Goal: Complete application form

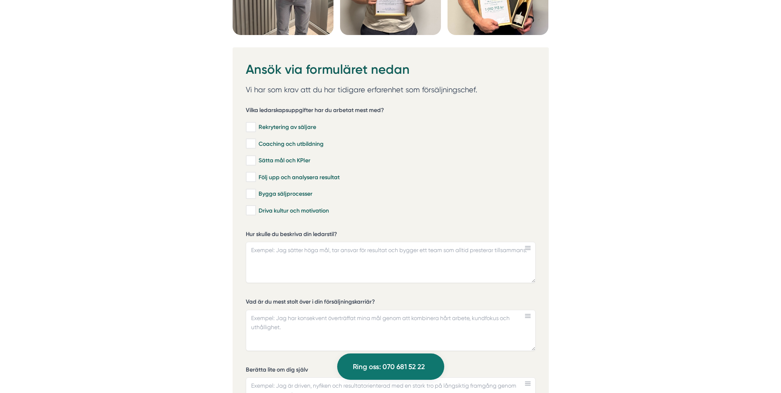
scroll to position [2346, 0]
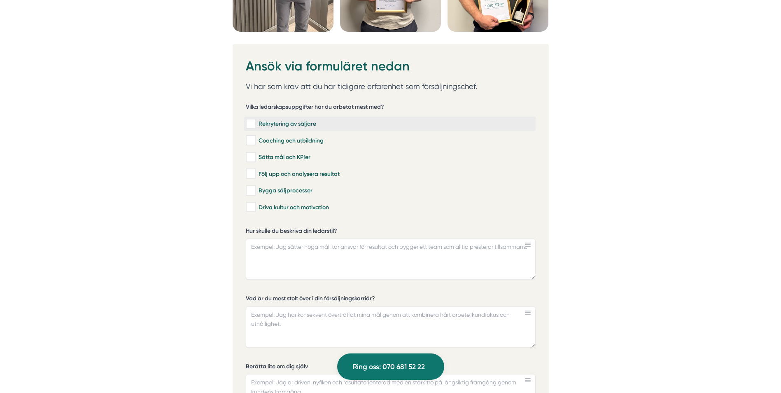
click at [252, 123] on input "Rekrytering av säljare" at bounding box center [250, 124] width 9 height 8
checkbox input "true"
click at [248, 142] on input "Coaching och utbildning" at bounding box center [250, 140] width 9 height 8
checkbox input "true"
click at [252, 157] on input "Sätta mål och KPIer" at bounding box center [250, 157] width 9 height 8
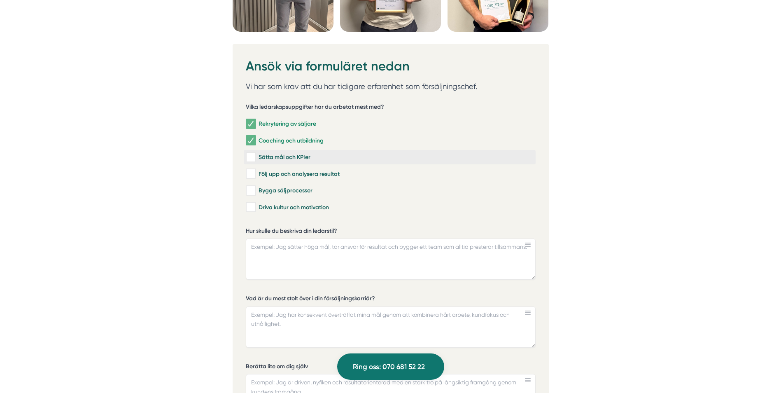
checkbox input "true"
click at [254, 176] on input "Följ upp och analysera resultat" at bounding box center [250, 174] width 9 height 8
checkbox input "true"
click at [251, 190] on input "Bygga säljprocesser" at bounding box center [250, 190] width 9 height 8
checkbox input "true"
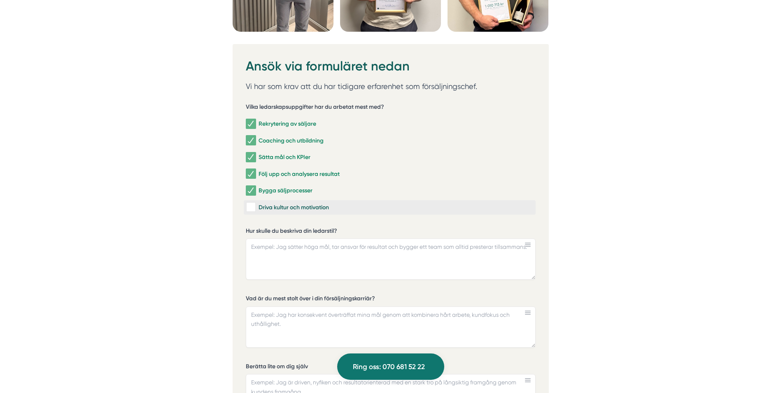
click at [252, 205] on input "Driva kultur och motivation" at bounding box center [250, 207] width 9 height 8
checkbox input "true"
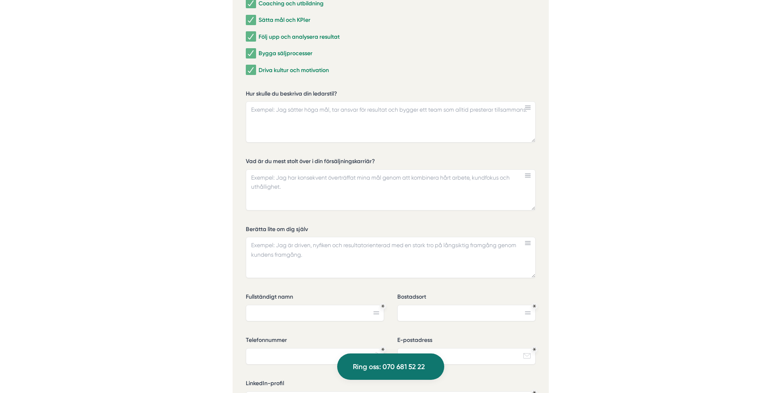
scroll to position [2470, 0]
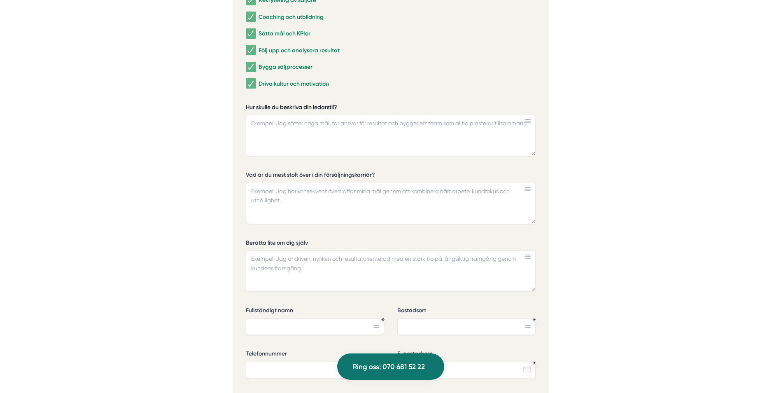
drag, startPoint x: 246, startPoint y: 107, endPoint x: 280, endPoint y: 107, distance: 33.3
click at [280, 107] on label "Hur skulle du beskriva din ledarstil?" at bounding box center [391, 108] width 290 height 10
click at [280, 115] on textarea "Hur skulle du beskriva din ledarstil?" at bounding box center [391, 135] width 290 height 41
click at [376, 136] on textarea "Hur skulle du beskriva din ledarstil?" at bounding box center [391, 135] width 290 height 41
paste textarea "Min ledarstil präglas av delaktighet och engagemang, där alla i teamet får känn…"
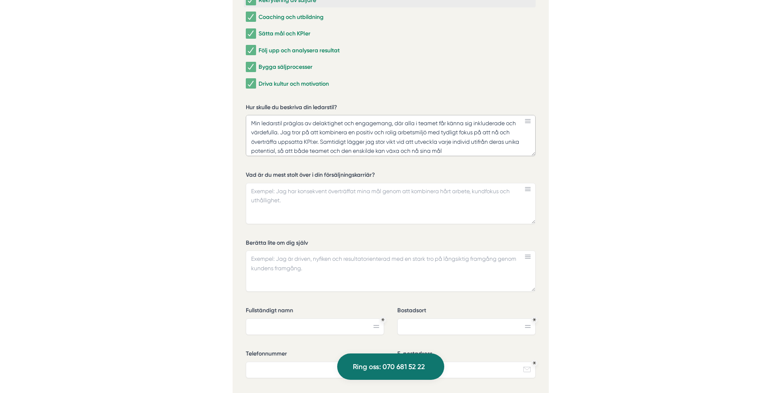
type textarea "Min ledarstil präglas av delaktighet och engagemang, där alla i teamet får känn…"
click at [347, 200] on textarea "Vad är du mest stolt över i din försäljningskarriär?" at bounding box center [391, 203] width 290 height 41
paste textarea "Jag är stolt över de starka och långsiktiga relationer jag har byggt under åren…"
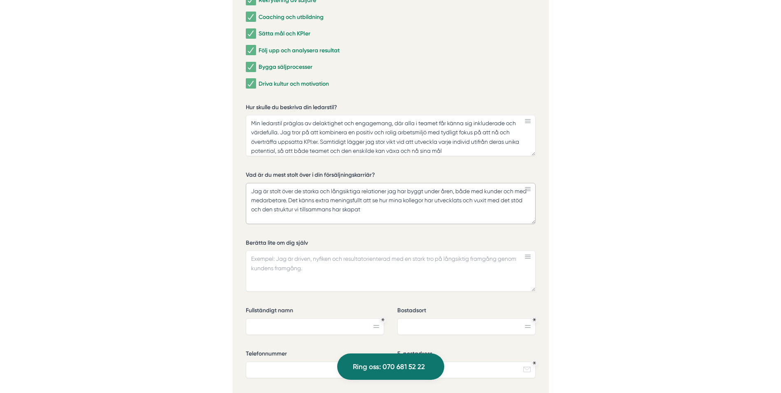
type textarea "Jag är stolt över de starka och långsiktiga relationer jag har byggt under åren…"
click at [338, 266] on textarea "Berätta lite om dig själv" at bounding box center [391, 270] width 290 height 41
click at [377, 261] on textarea "Berätta lite om dig själv" at bounding box center [391, 270] width 290 height 41
paste textarea "Jag är en driven och engagerad person som alltid strävar efter framgång"
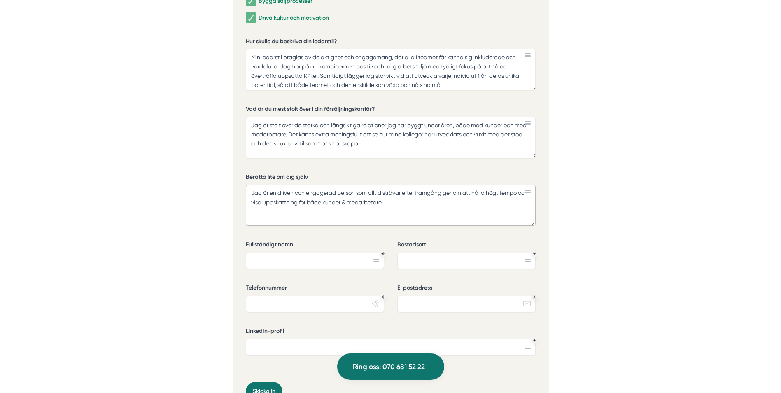
scroll to position [2552, 0]
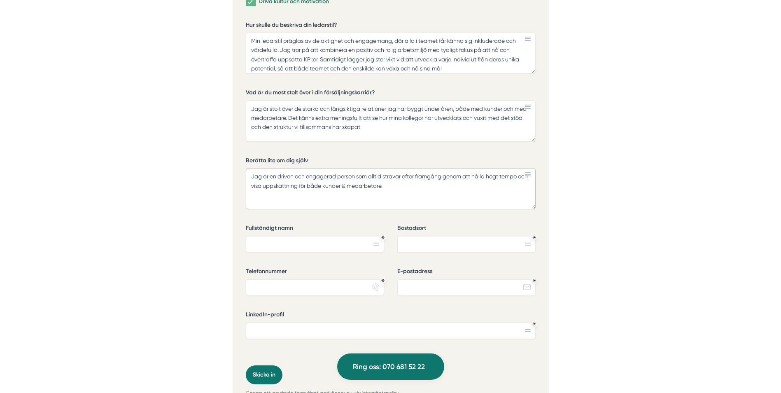
type textarea "Jag är en driven och engagerad person som alltid strävar efter framgång genom a…"
click at [329, 242] on input "Fullständigt namn" at bounding box center [315, 244] width 138 height 16
type input "[PERSON_NAME]"
click at [422, 245] on input "Bostadsort" at bounding box center [466, 244] width 138 height 16
type input "Sollentuna ([GEOGRAPHIC_DATA])"
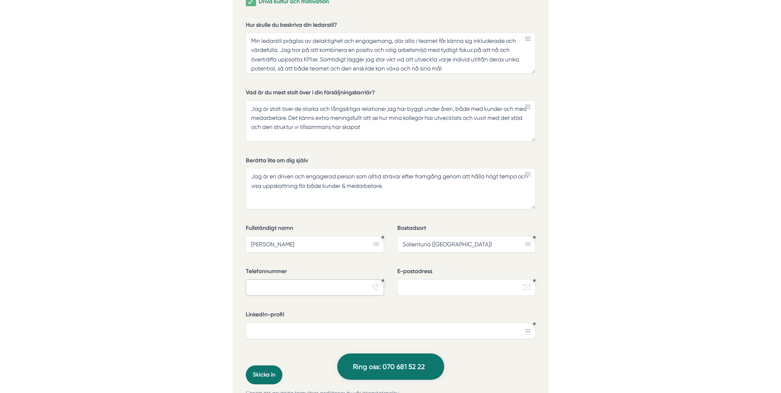
click at [333, 285] on input "Telefonnummer" at bounding box center [315, 287] width 138 height 16
type input "[PHONE_NUMBER]"
click at [447, 289] on input "E-postadress" at bounding box center [466, 287] width 138 height 16
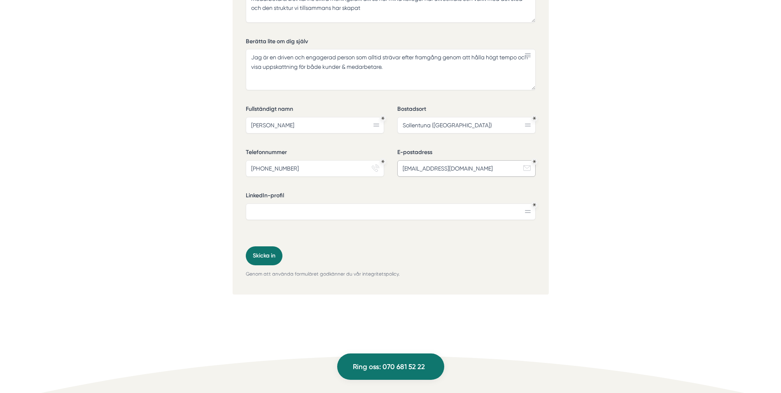
scroll to position [2676, 0]
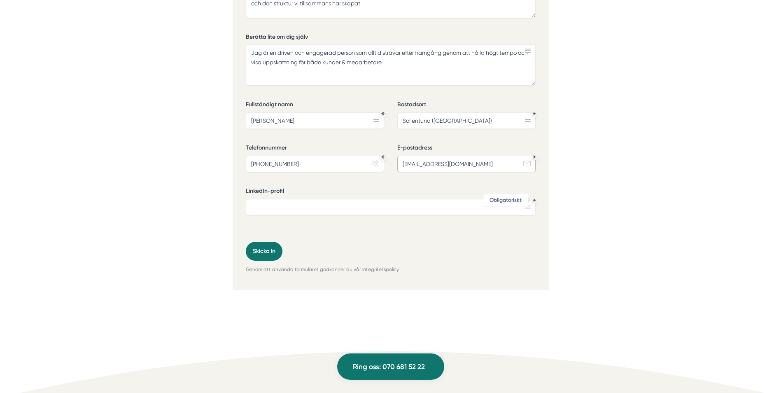
type input "[EMAIL_ADDRESS][DOMAIN_NAME]"
click at [533, 202] on div "Obligatoriskt" at bounding box center [534, 199] width 3 height 3
click at [519, 210] on input "LinkedIn-profil" at bounding box center [391, 207] width 290 height 16
paste input "[URL][DOMAIN_NAME]"
type input "[URL][DOMAIN_NAME]"
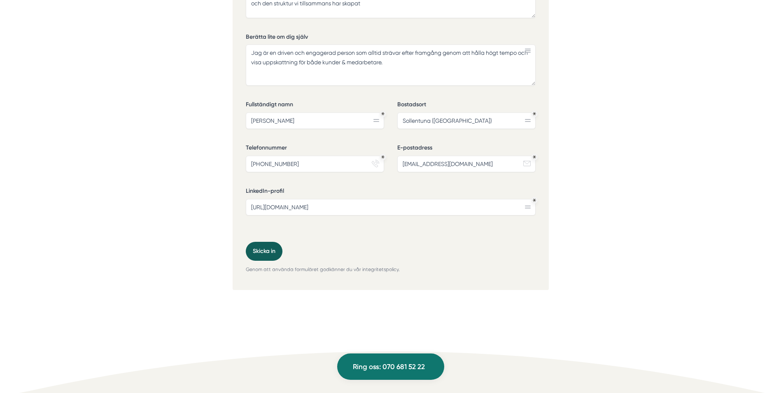
click at [273, 249] on button "Skicka in" at bounding box center [264, 251] width 37 height 19
